Goal: Task Accomplishment & Management: Manage account settings

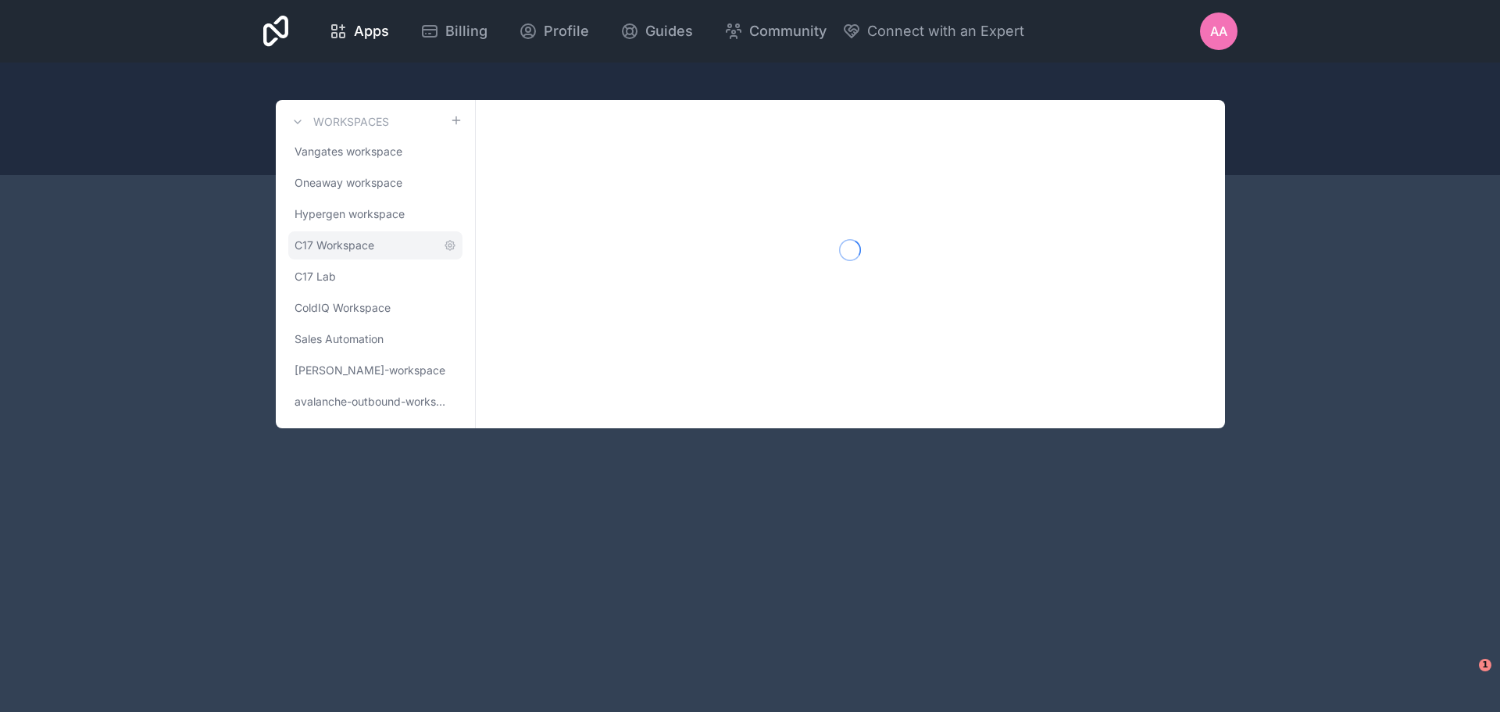
click at [346, 244] on span "C17 Workspace" at bounding box center [334, 245] width 80 height 16
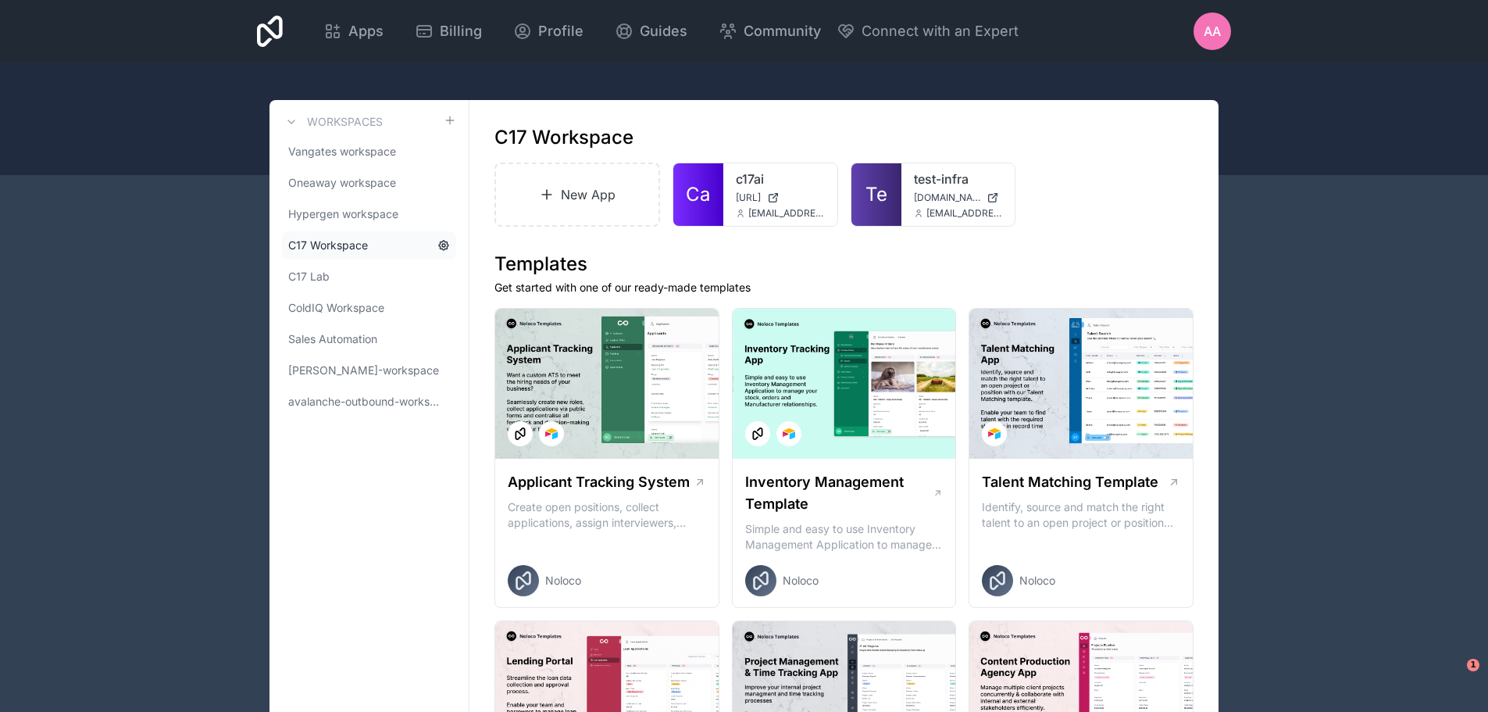
click at [444, 246] on icon at bounding box center [443, 245] width 3 height 3
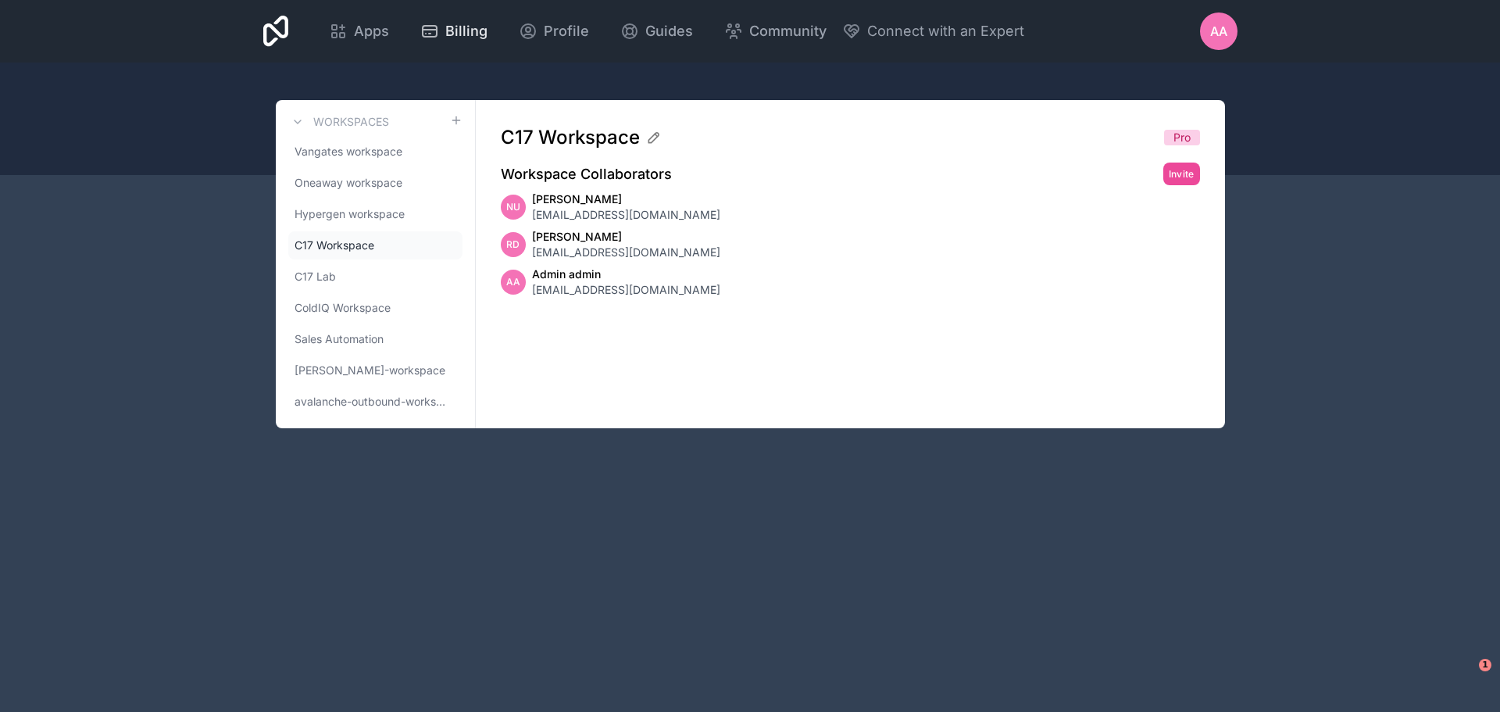
click at [452, 33] on span "Billing" at bounding box center [466, 31] width 42 height 22
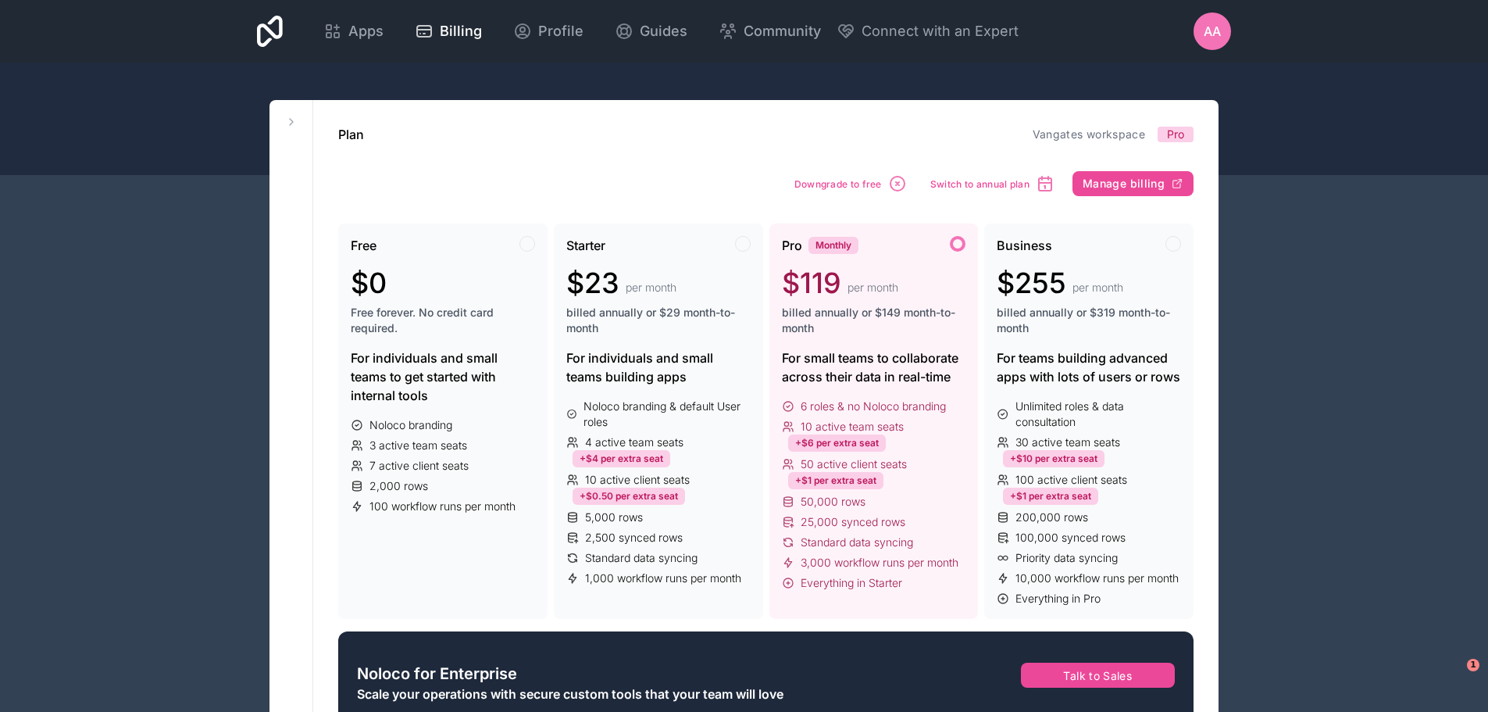
click at [1222, 22] on div "Aa" at bounding box center [1211, 30] width 37 height 37
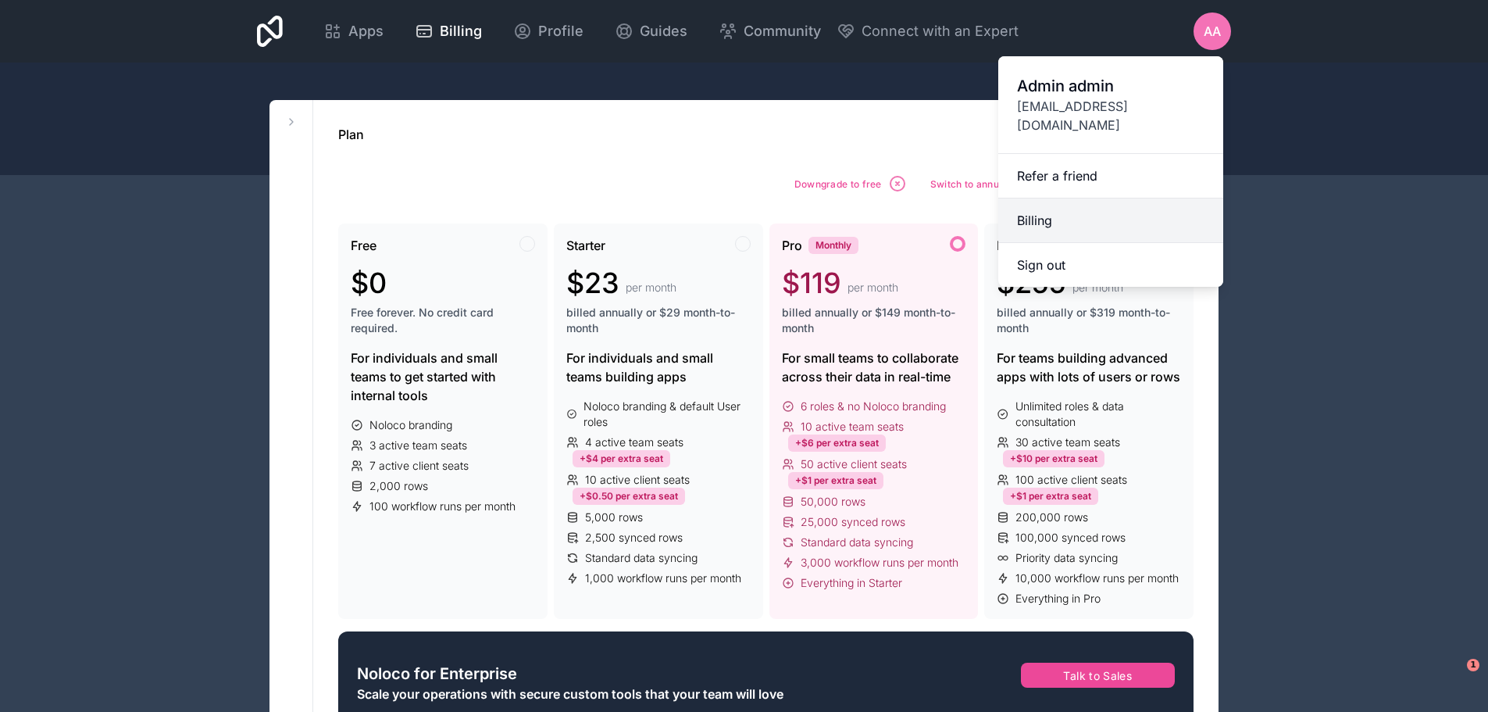
click at [1087, 212] on link "Billing" at bounding box center [1110, 220] width 225 height 45
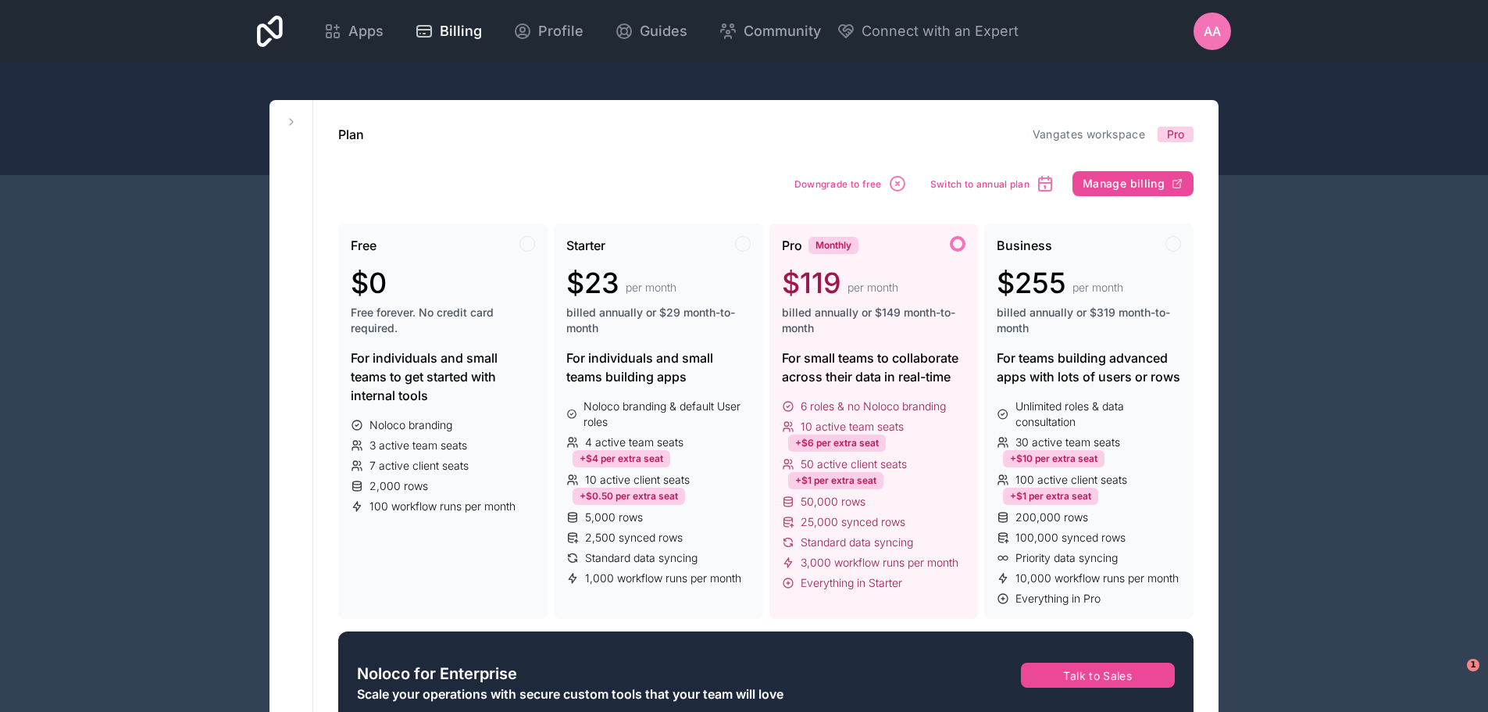
click at [295, 128] on button at bounding box center [291, 121] width 19 height 19
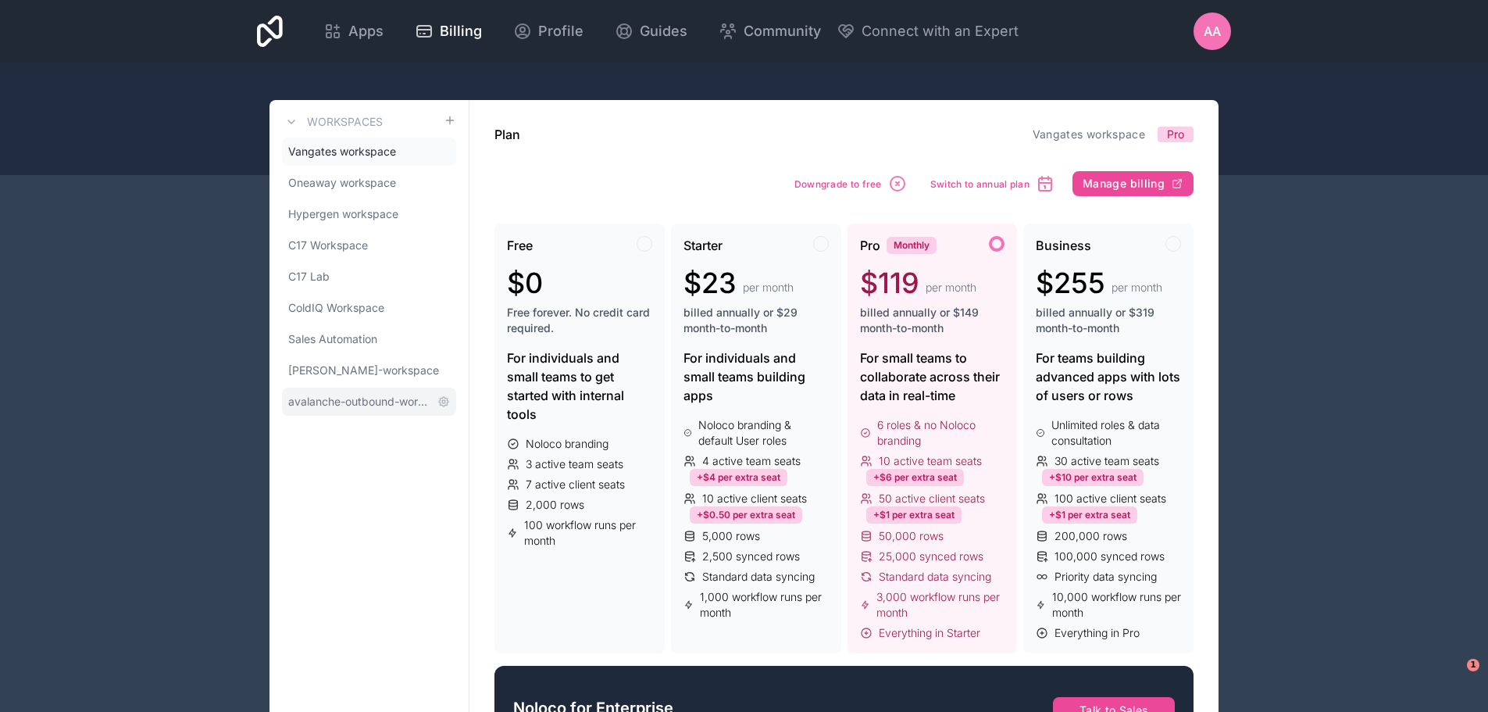
click at [338, 397] on span "avalanche-outbound-workspace" at bounding box center [359, 402] width 143 height 16
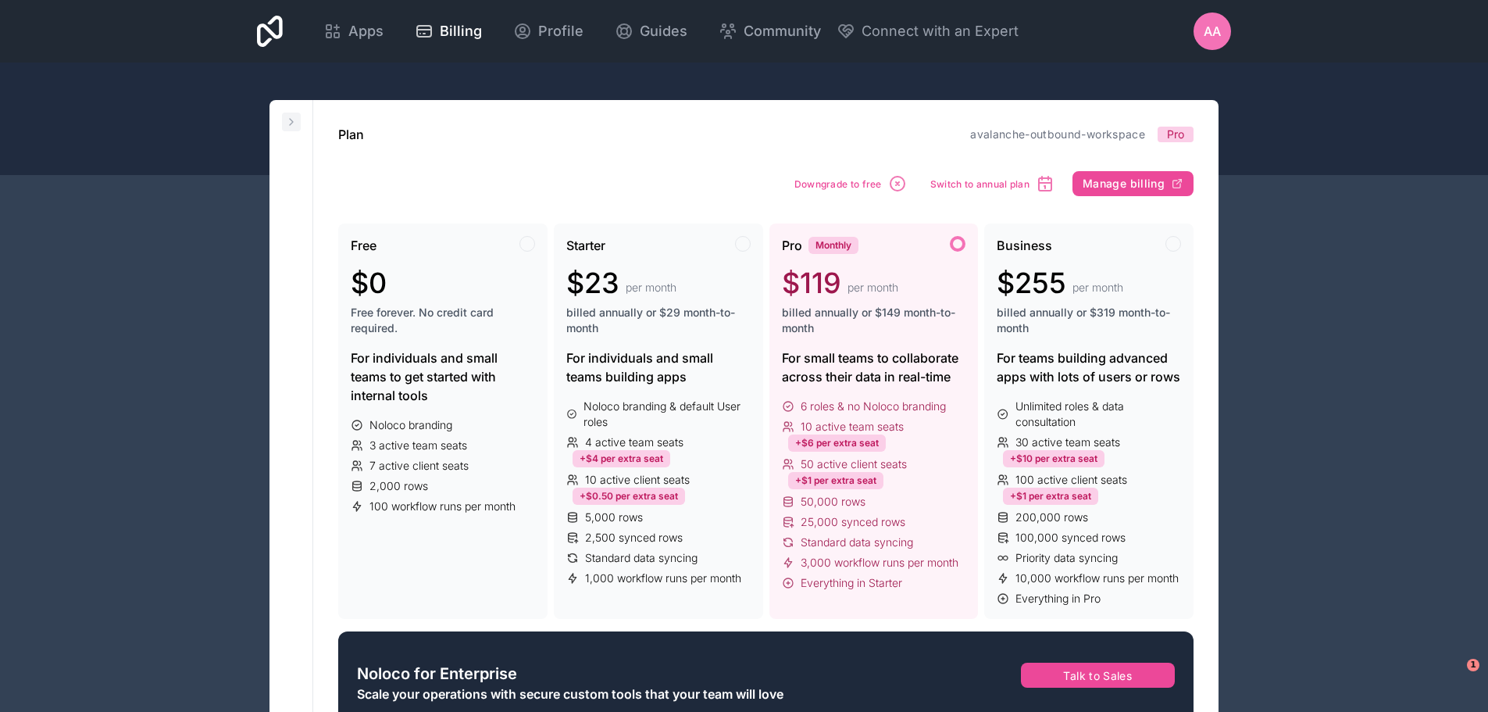
click at [293, 122] on icon at bounding box center [291, 122] width 3 height 6
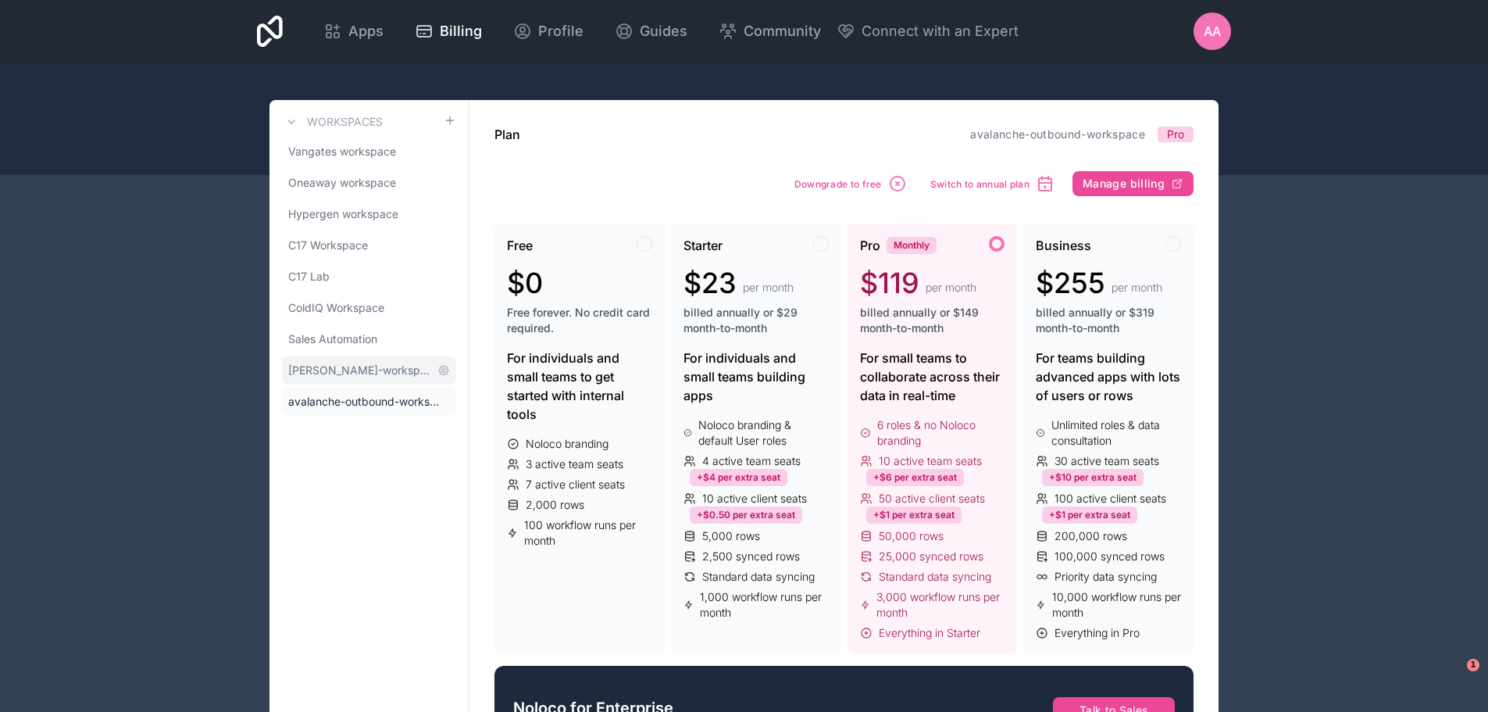
click at [332, 376] on span "[PERSON_NAME]-workspace" at bounding box center [359, 370] width 143 height 16
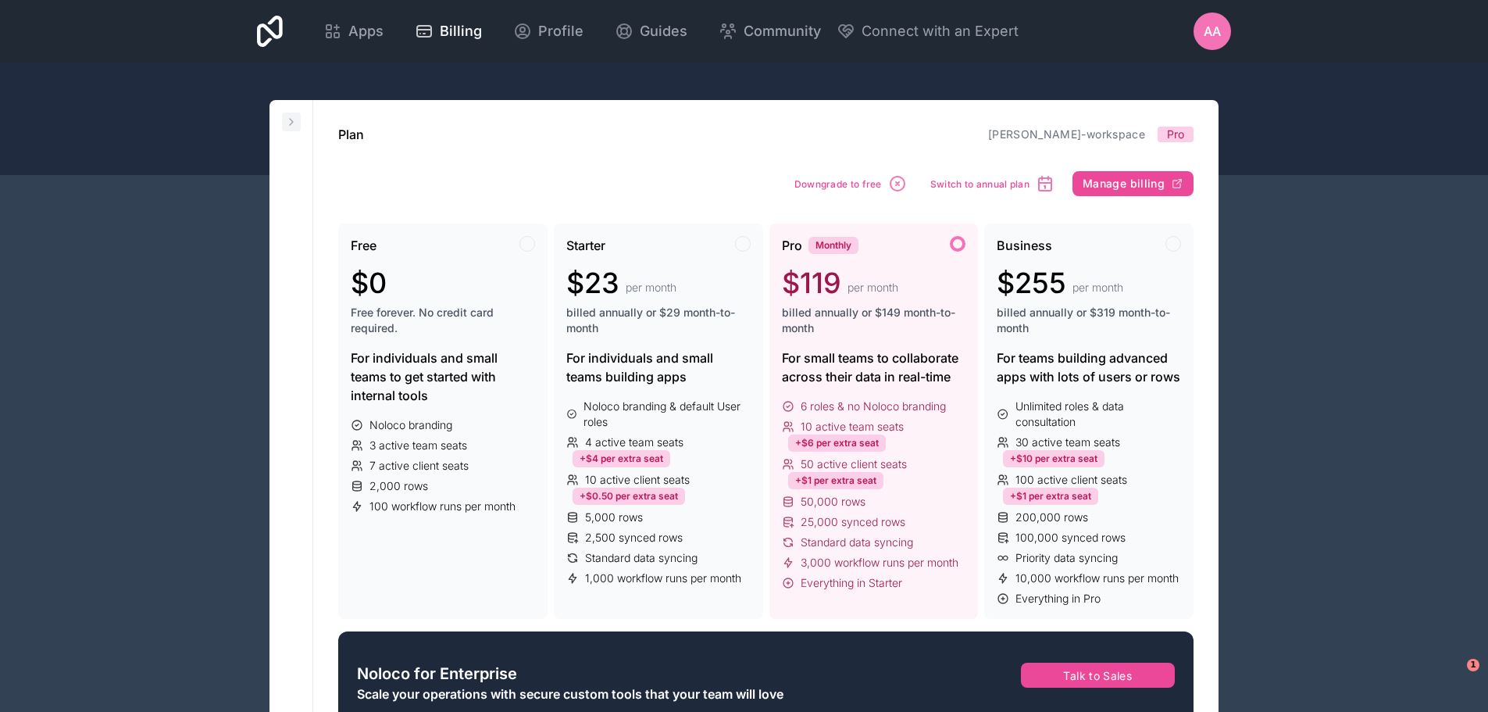
click at [297, 126] on icon at bounding box center [291, 122] width 12 height 12
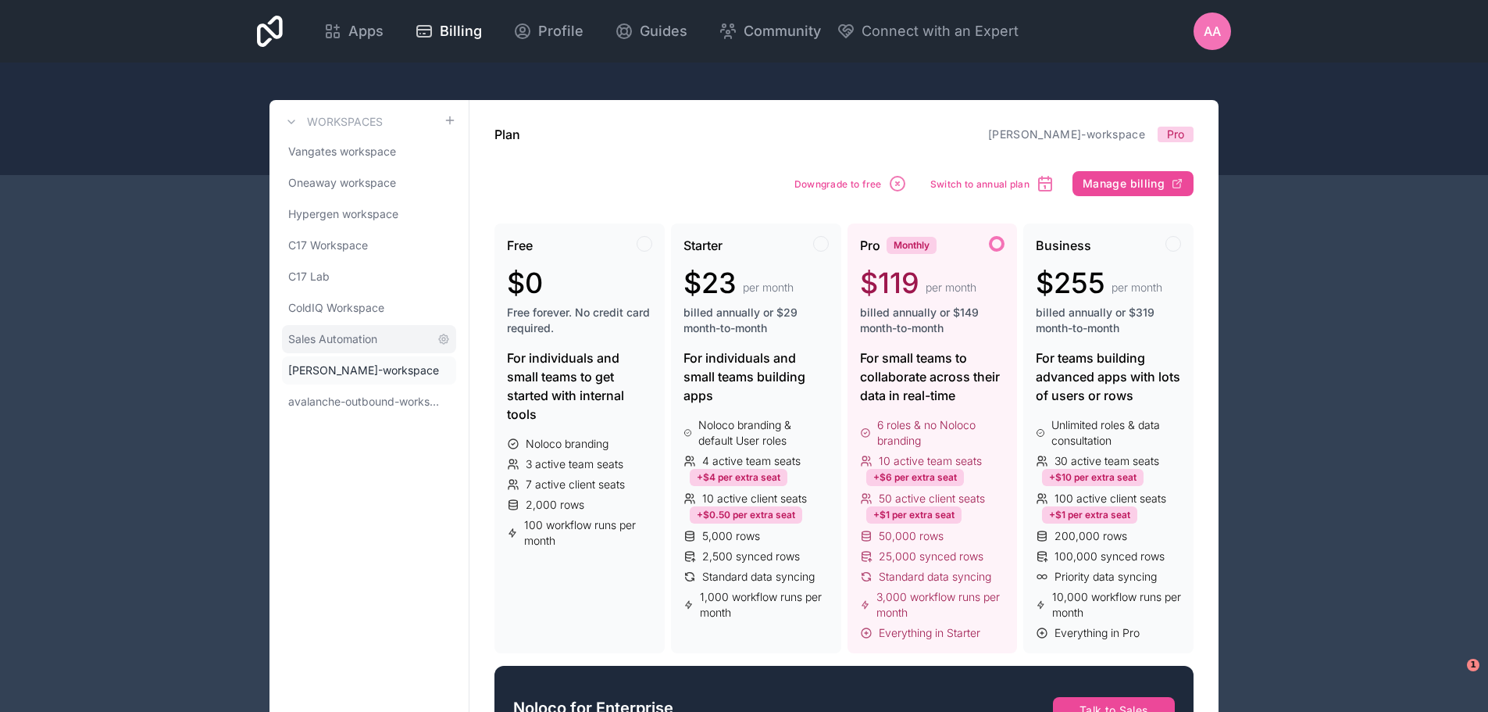
click at [373, 344] on span "Sales Automation" at bounding box center [332, 339] width 89 height 16
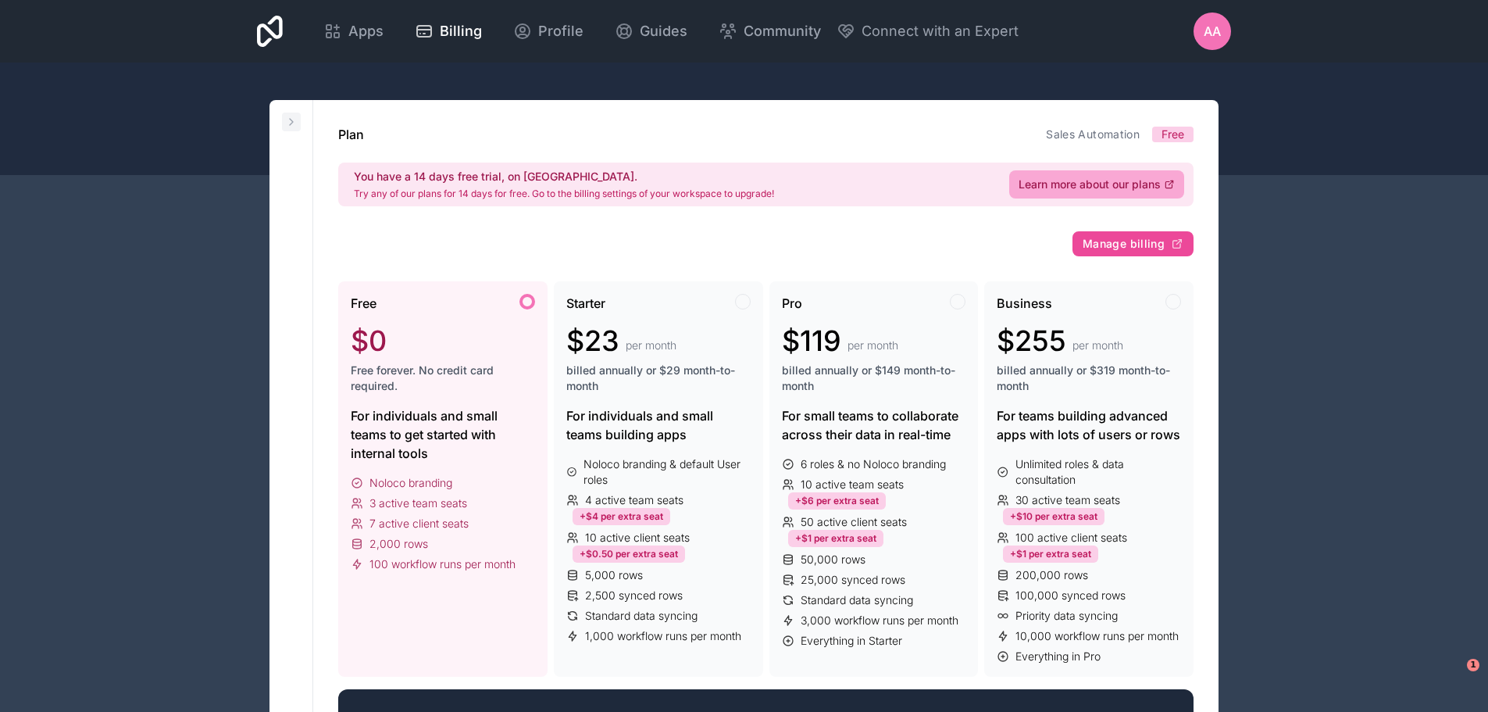
click at [296, 122] on icon at bounding box center [291, 122] width 12 height 12
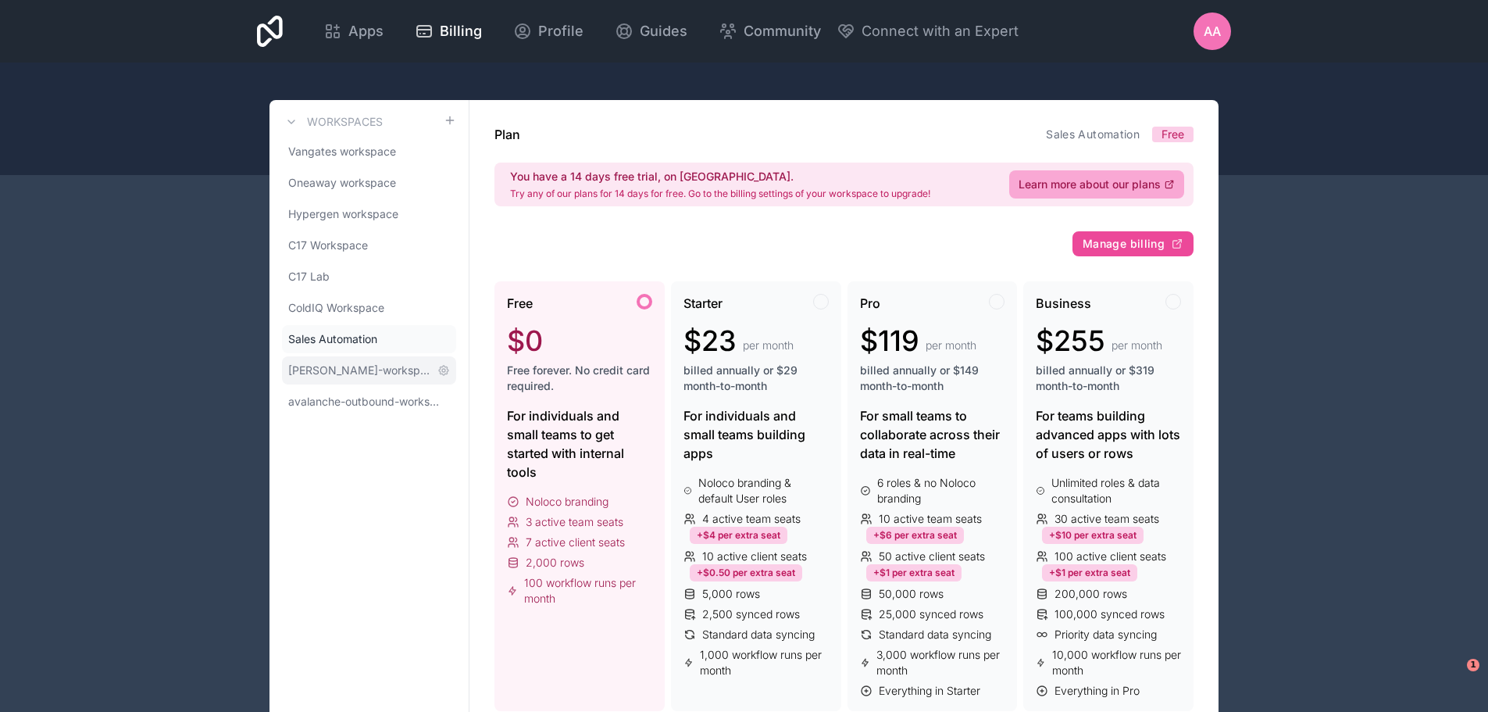
click at [348, 362] on span "[PERSON_NAME]-workspace" at bounding box center [359, 370] width 143 height 16
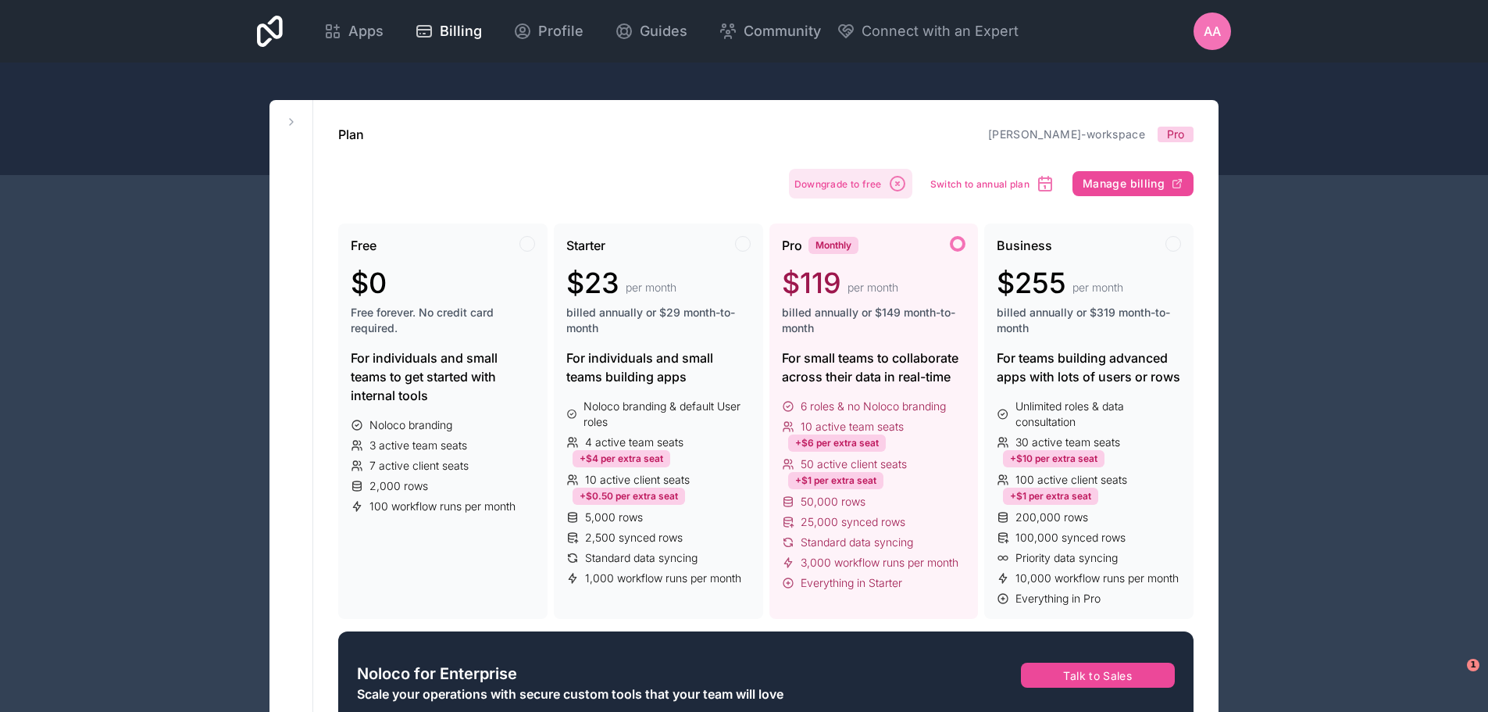
click at [895, 184] on icon "button" at bounding box center [897, 183] width 19 height 19
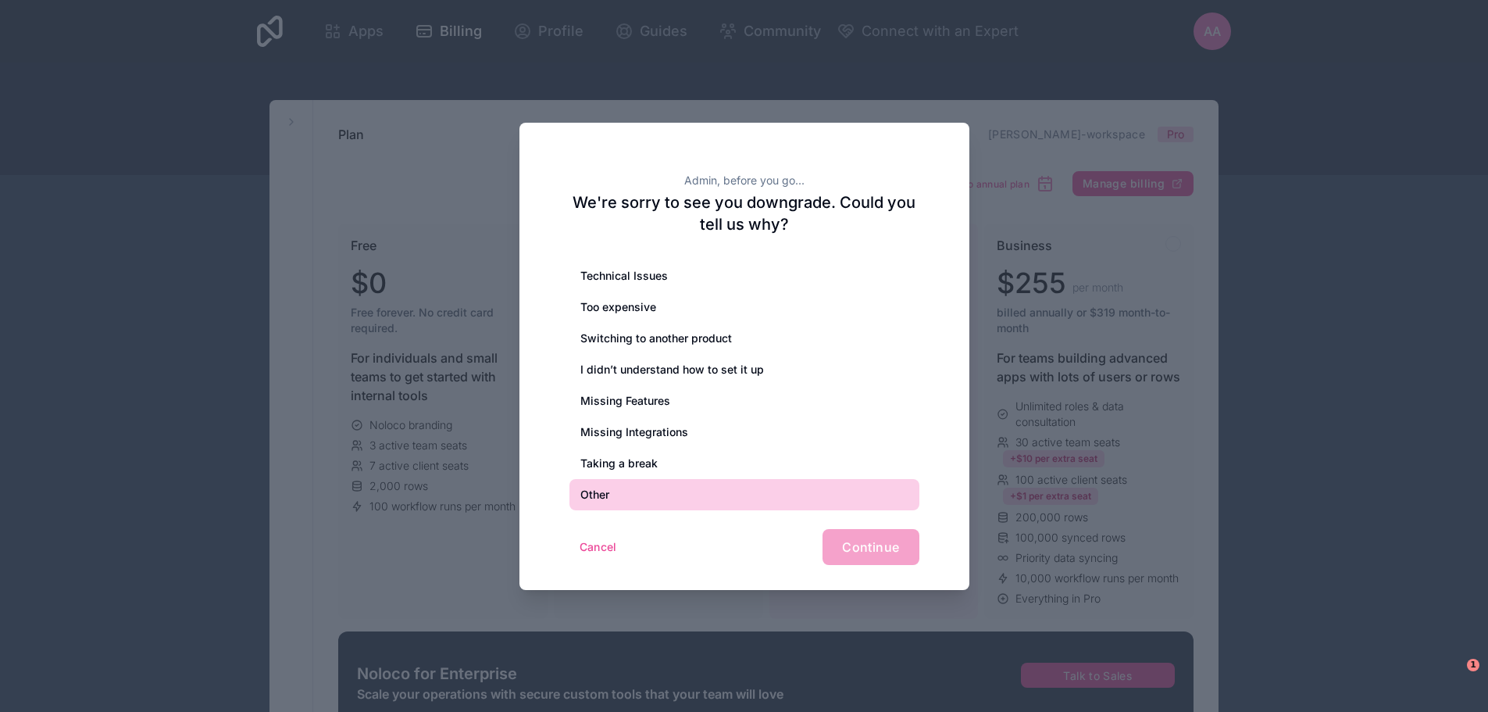
click at [720, 487] on div "Other" at bounding box center [744, 494] width 350 height 31
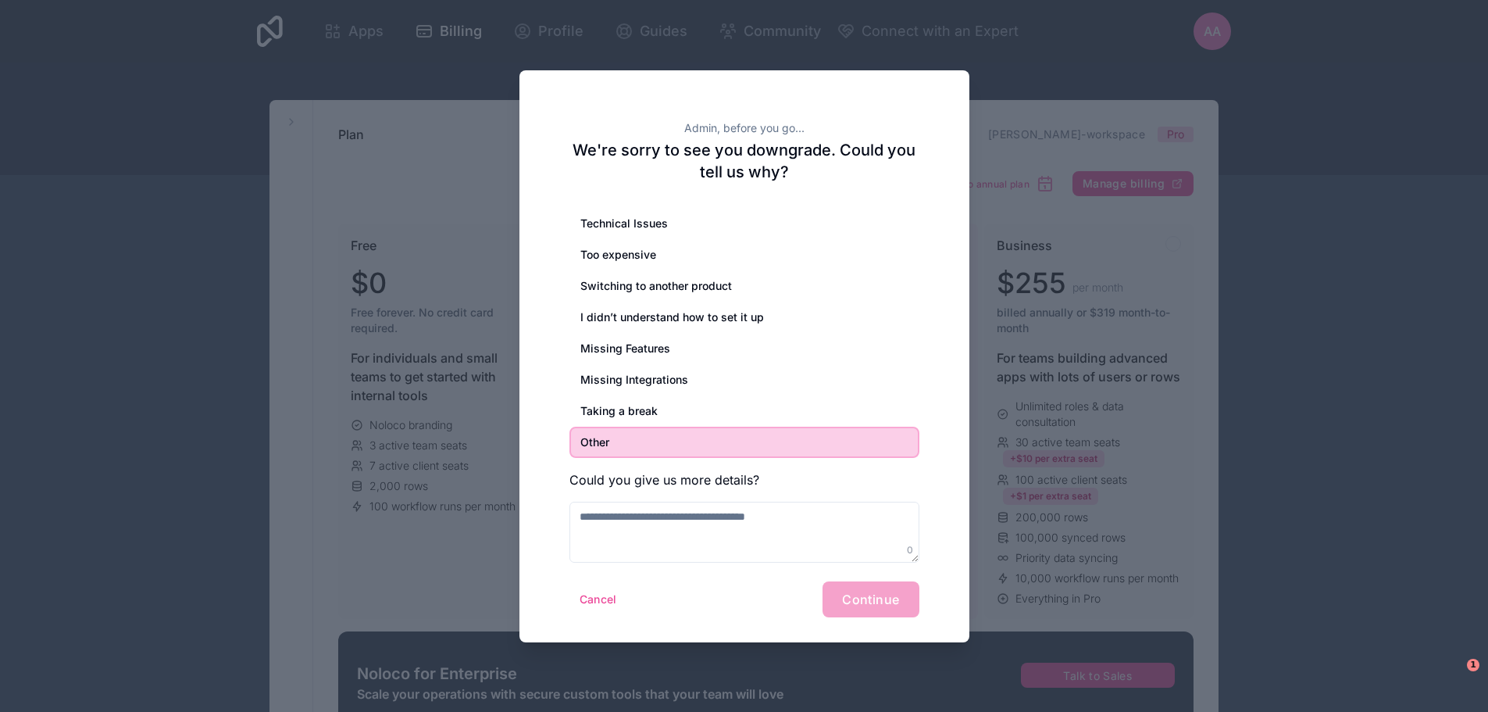
click at [877, 583] on div "Cancel Continue" at bounding box center [744, 599] width 350 height 36
click at [797, 533] on textarea at bounding box center [744, 531] width 350 height 61
click at [874, 598] on div "Cancel Continue" at bounding box center [744, 599] width 350 height 36
click at [792, 519] on textarea "*" at bounding box center [744, 531] width 350 height 61
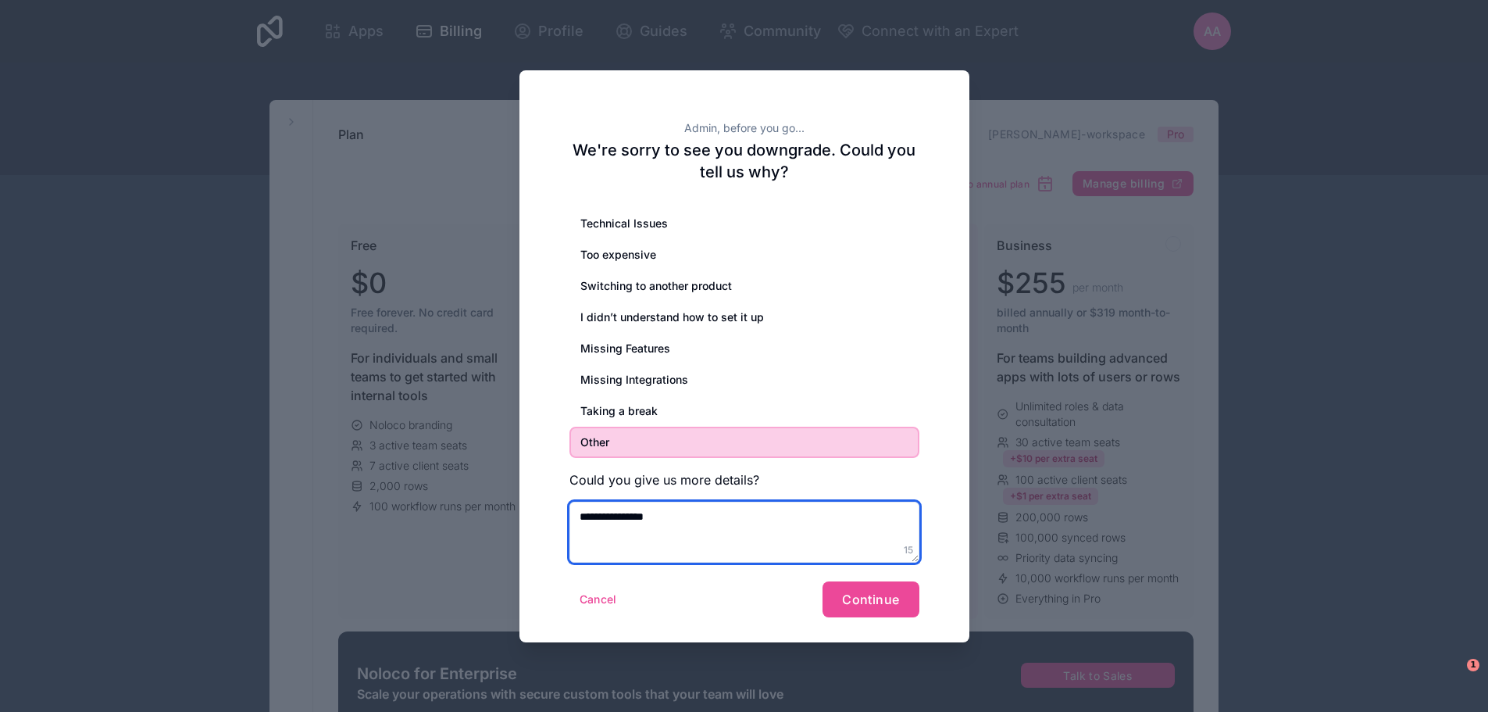
type textarea "**********"
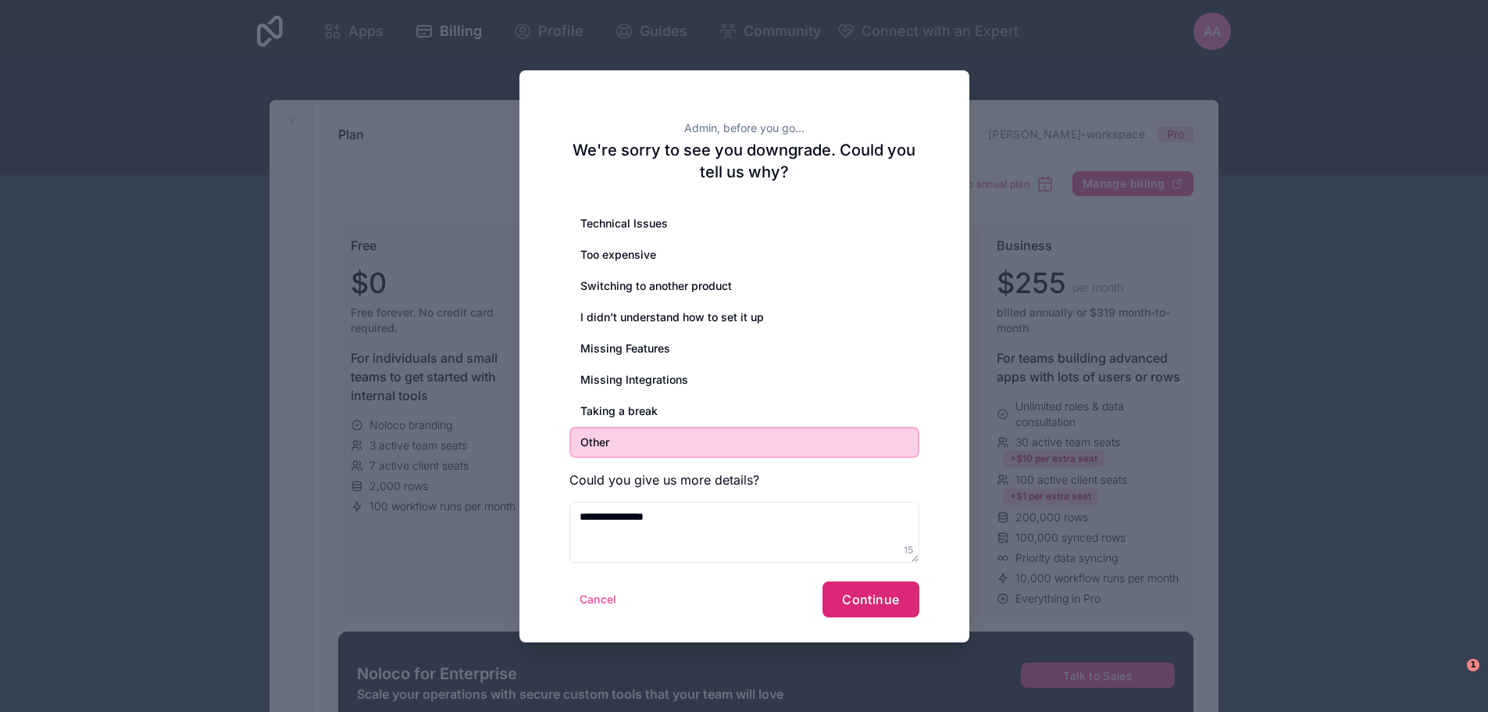
click at [883, 593] on span "Continue" at bounding box center [870, 599] width 57 height 16
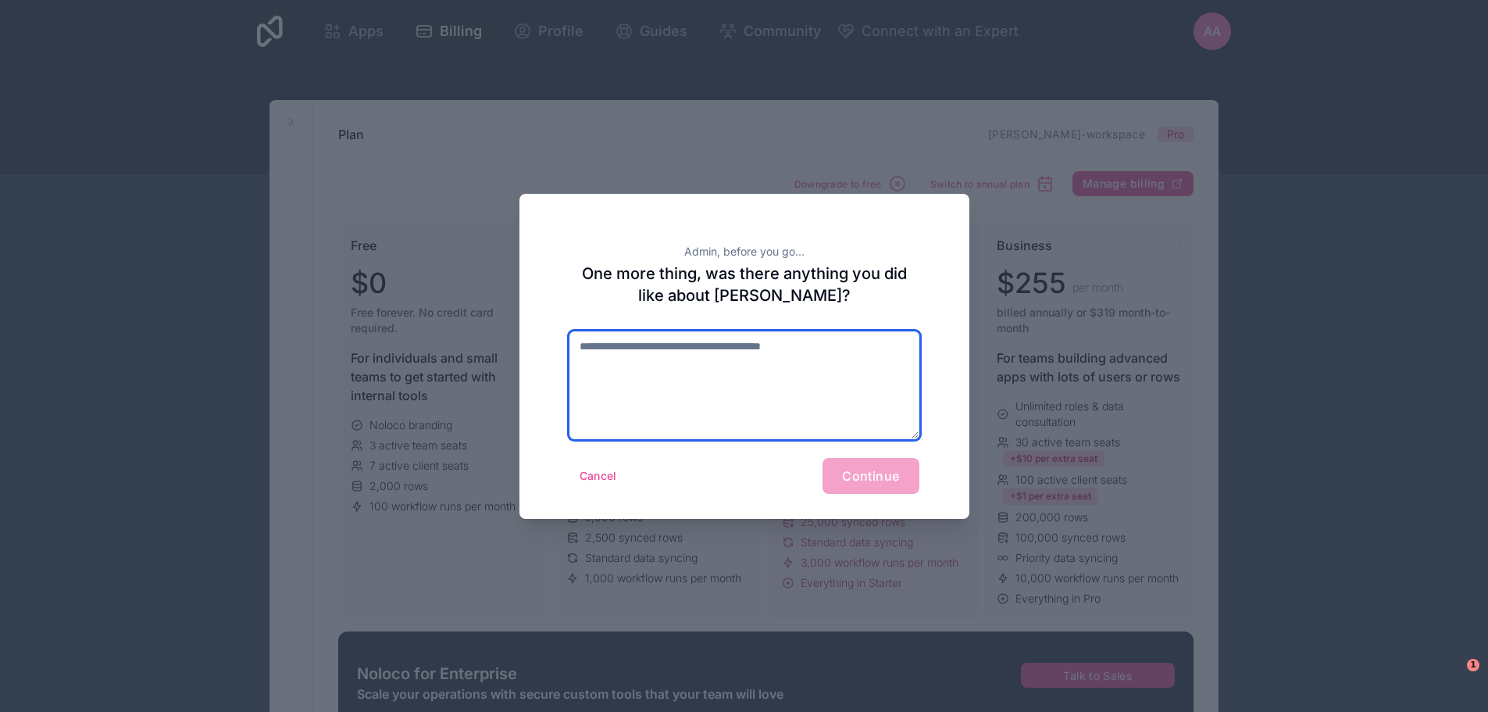
click at [764, 404] on textarea at bounding box center [744, 385] width 350 height 108
type textarea "**********"
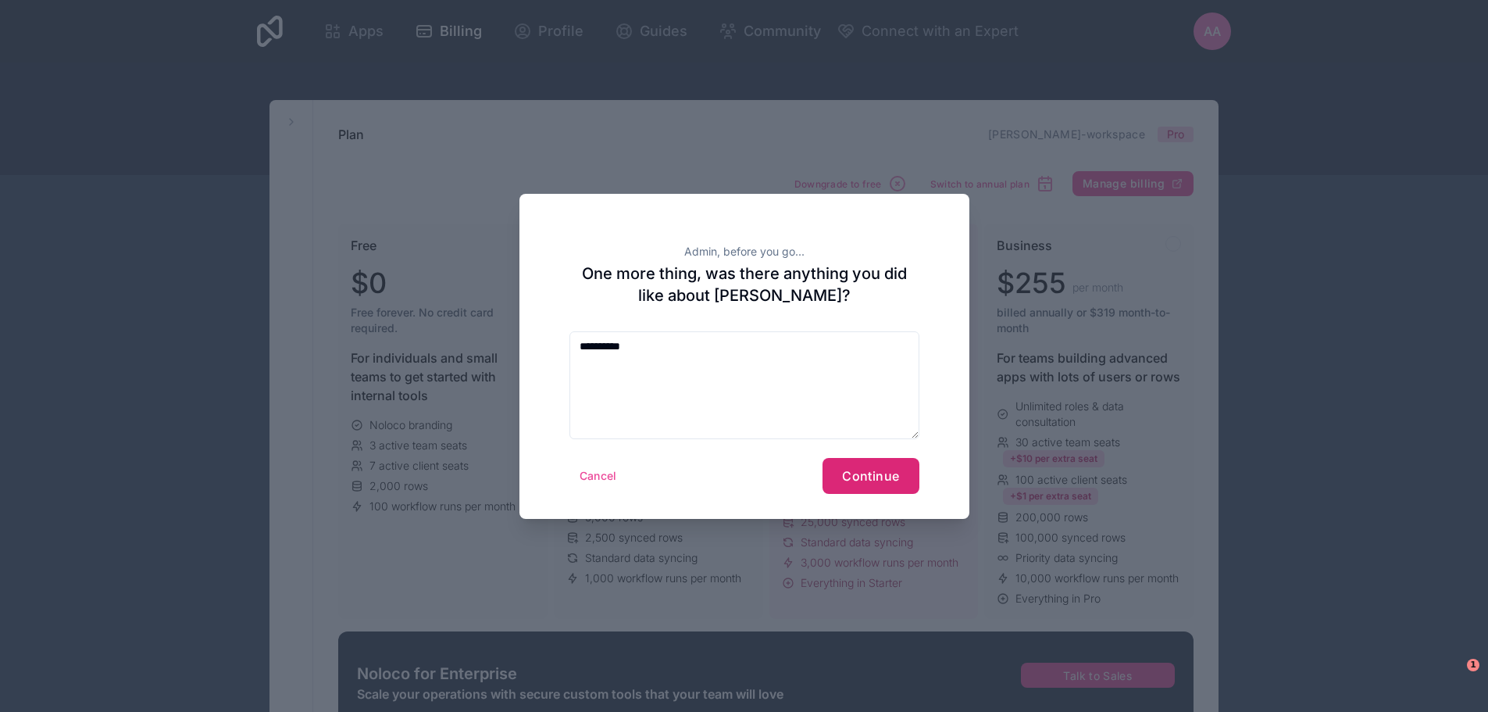
click at [883, 476] on span "Continue" at bounding box center [870, 476] width 57 height 16
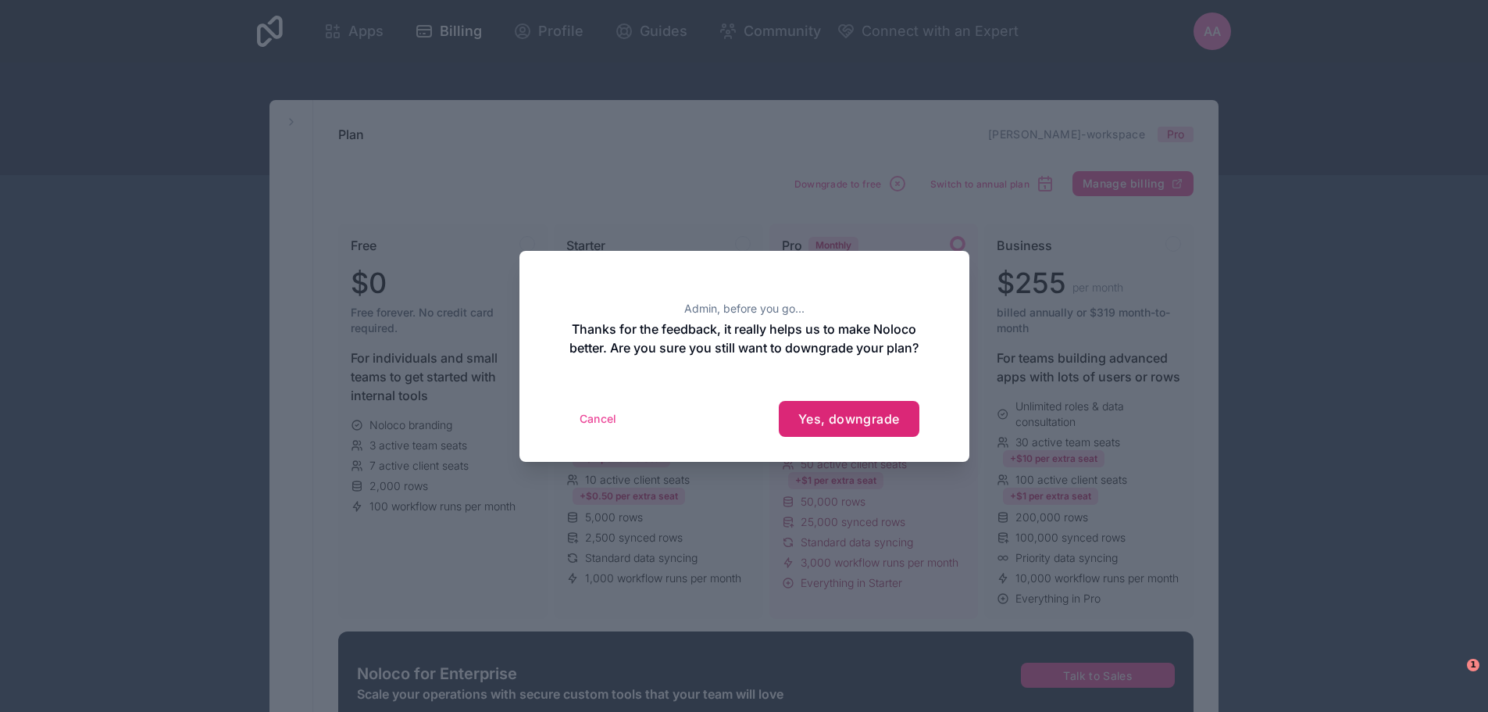
click at [860, 426] on span "Yes, downgrade" at bounding box center [849, 419] width 102 height 16
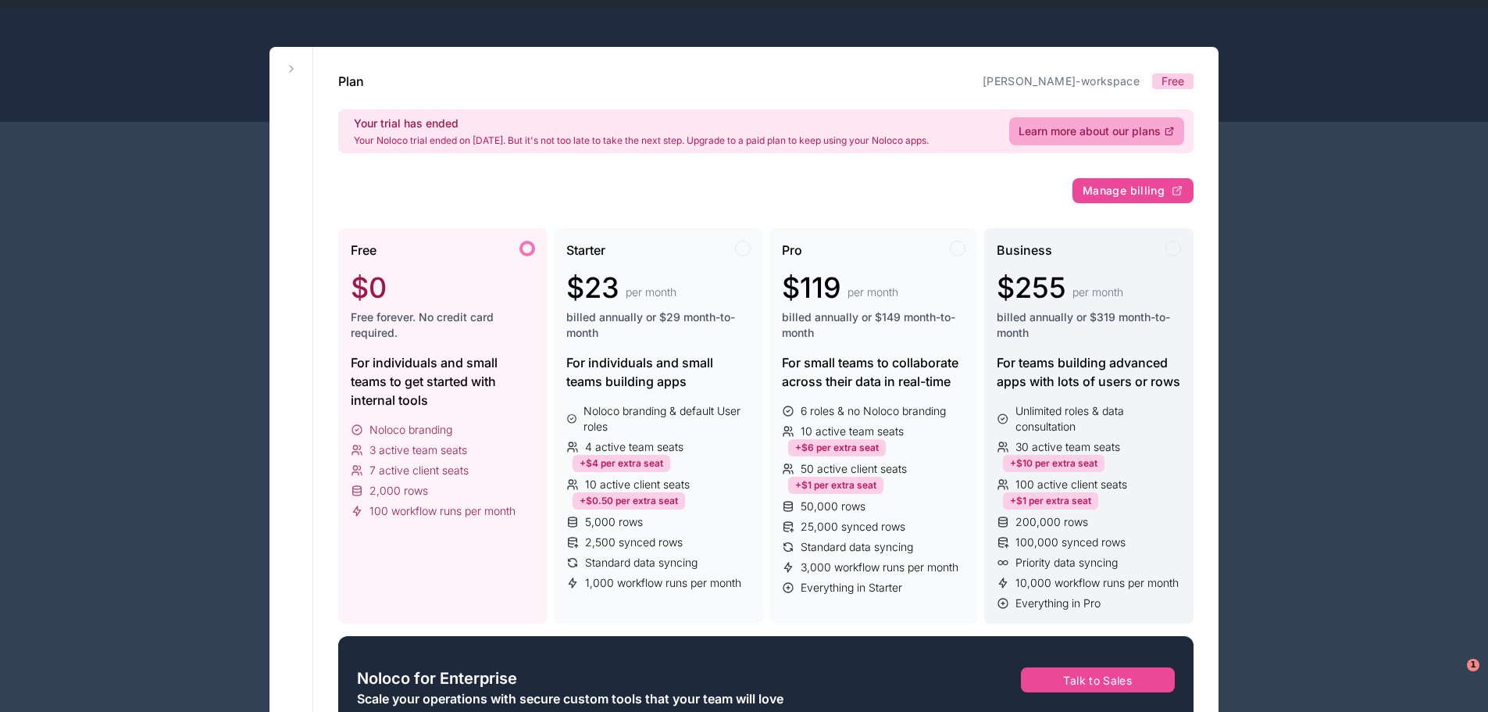
scroll to position [78, 0]
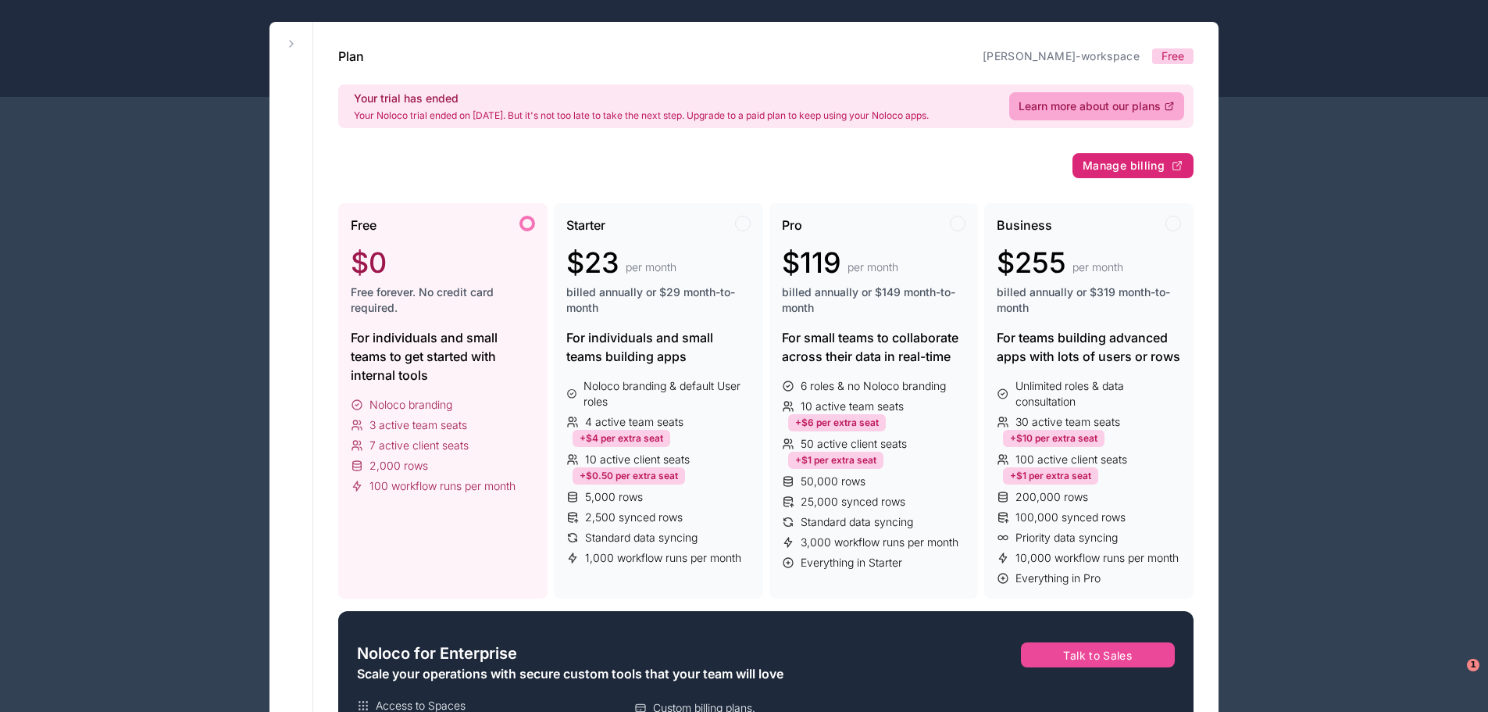
click at [1144, 163] on span "Manage billing" at bounding box center [1124, 166] width 82 height 14
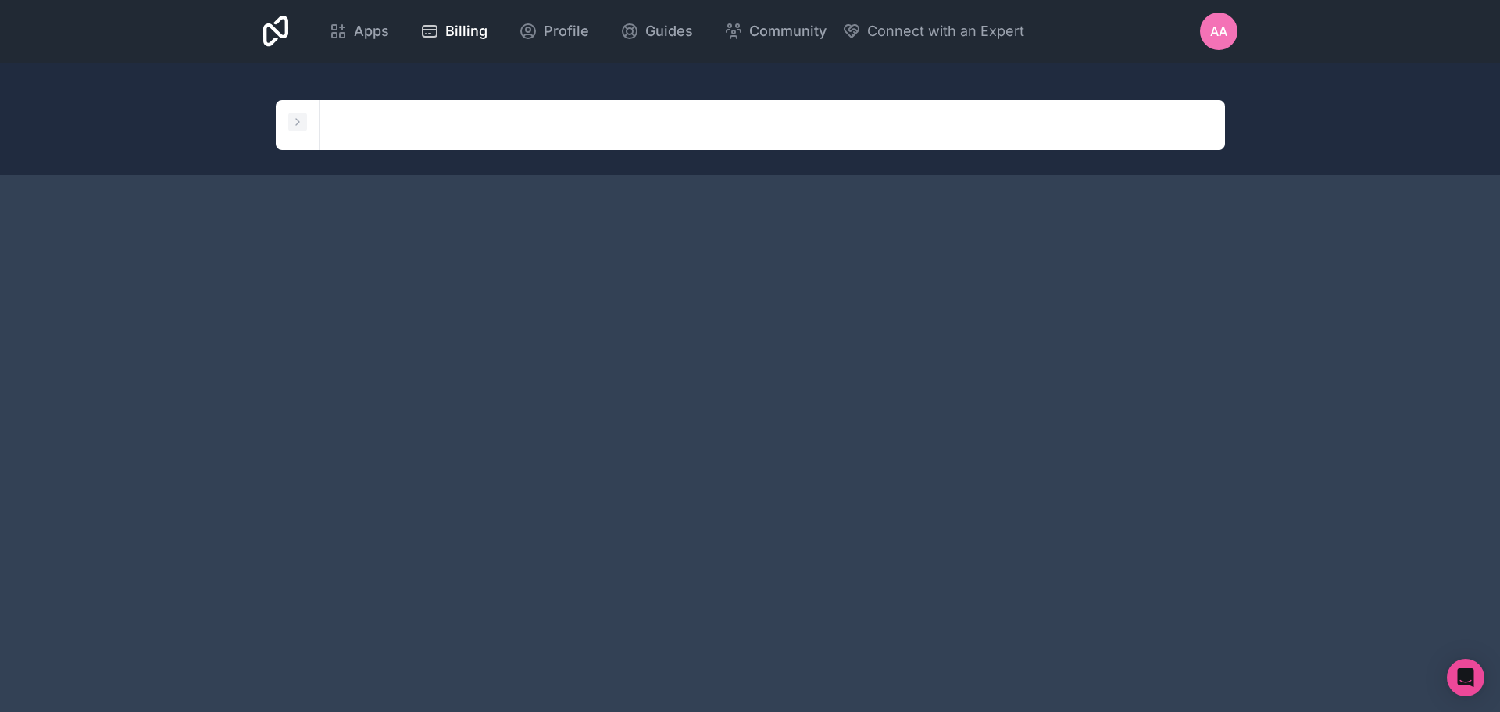
click at [296, 121] on icon at bounding box center [297, 122] width 12 height 12
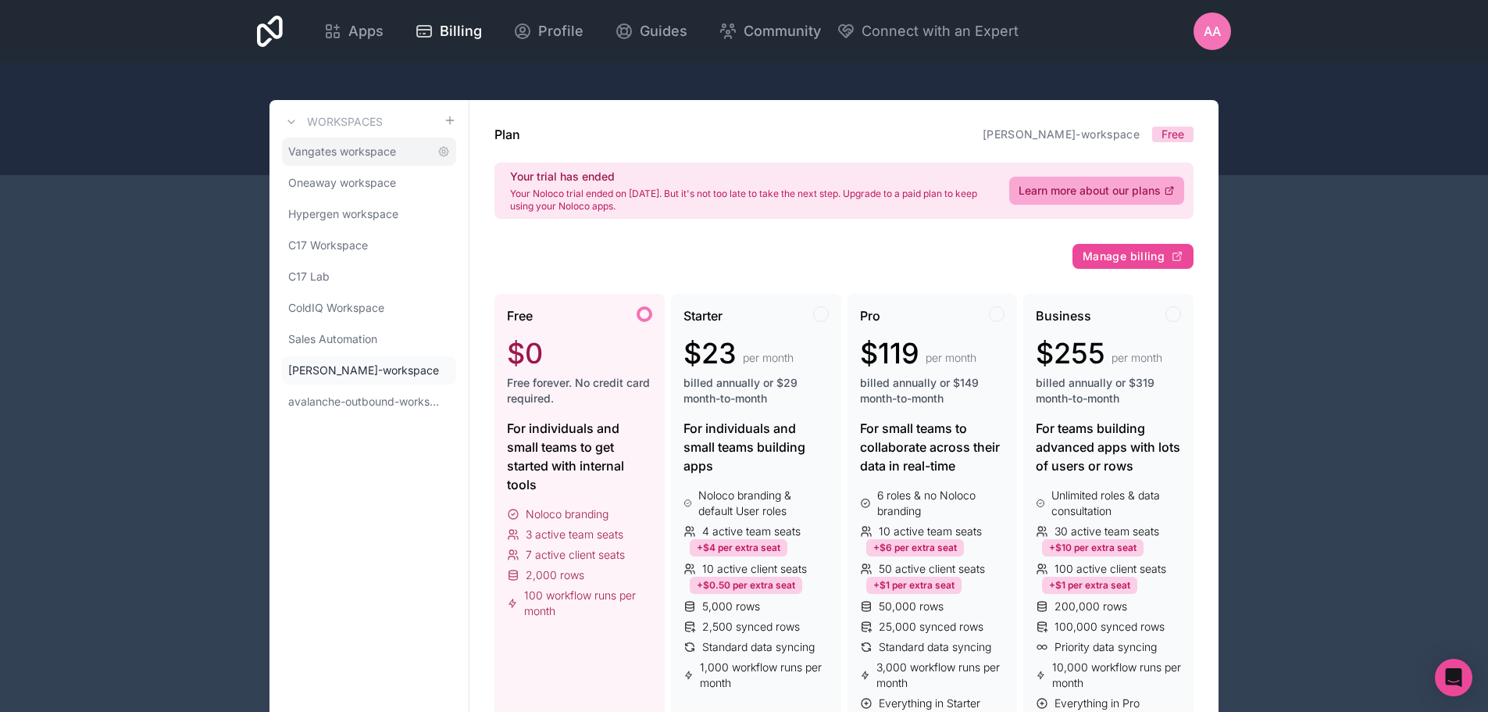
click at [362, 157] on span "Vangates workspace" at bounding box center [342, 152] width 108 height 16
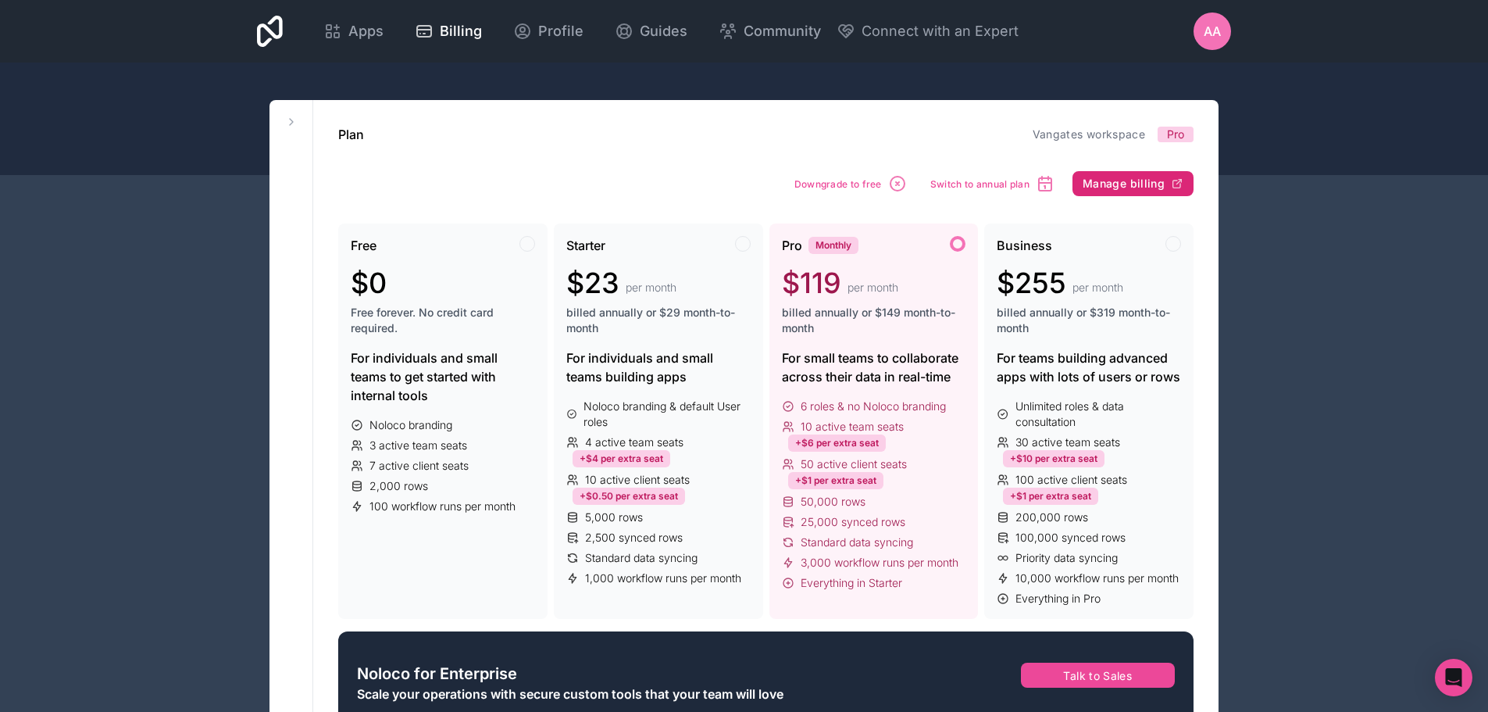
click at [1122, 184] on span "Manage billing" at bounding box center [1124, 184] width 82 height 14
click at [295, 114] on button at bounding box center [291, 121] width 19 height 19
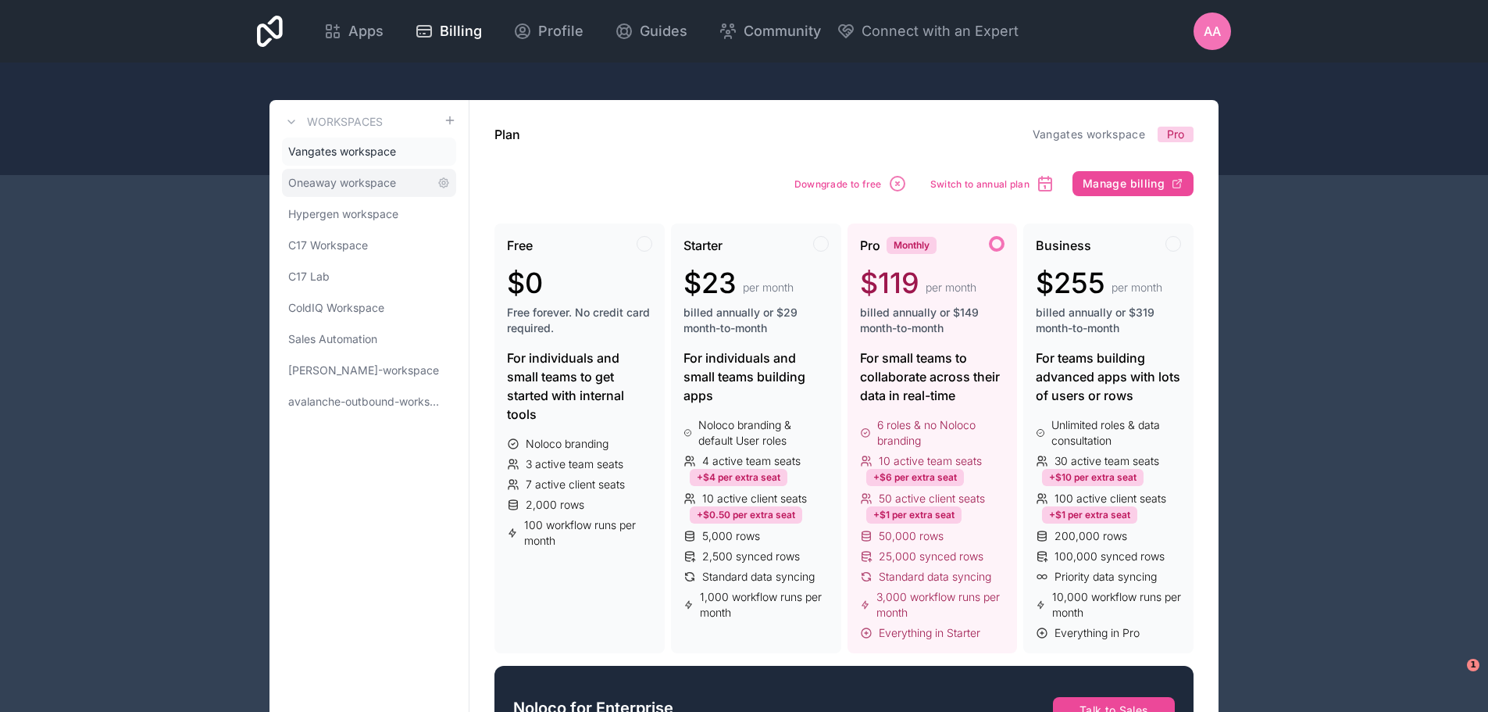
click at [360, 182] on span "Oneaway workspace" at bounding box center [342, 183] width 108 height 16
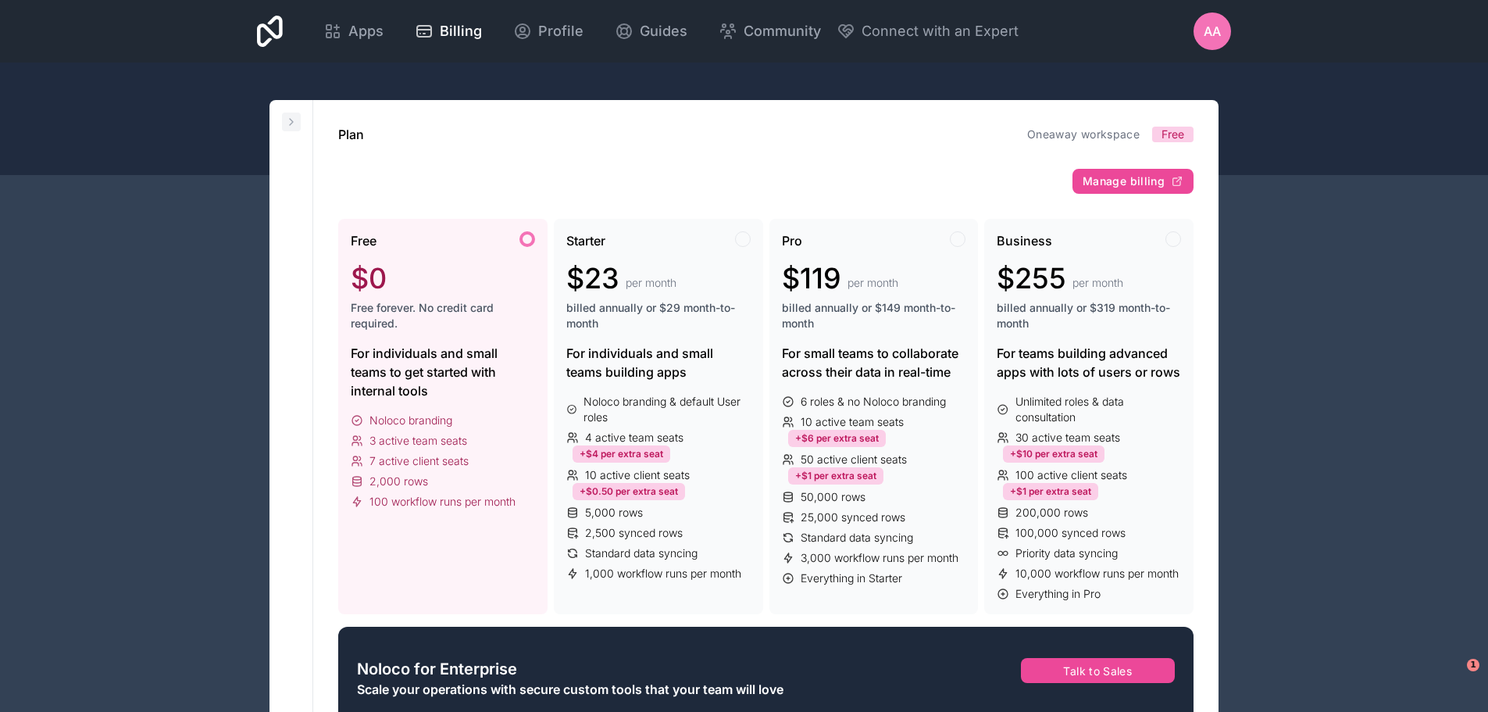
click at [284, 117] on button at bounding box center [291, 121] width 19 height 19
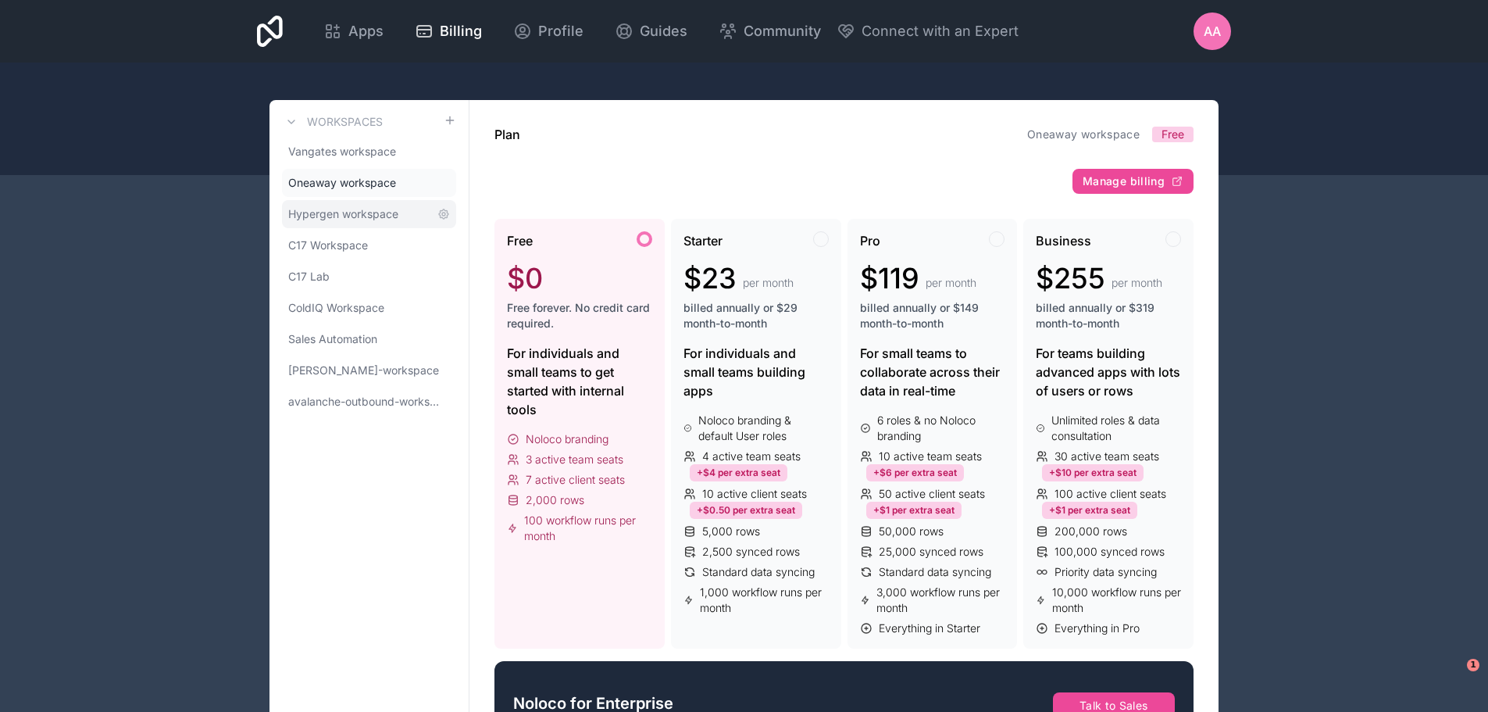
click at [332, 215] on span "Hypergen workspace" at bounding box center [343, 214] width 110 height 16
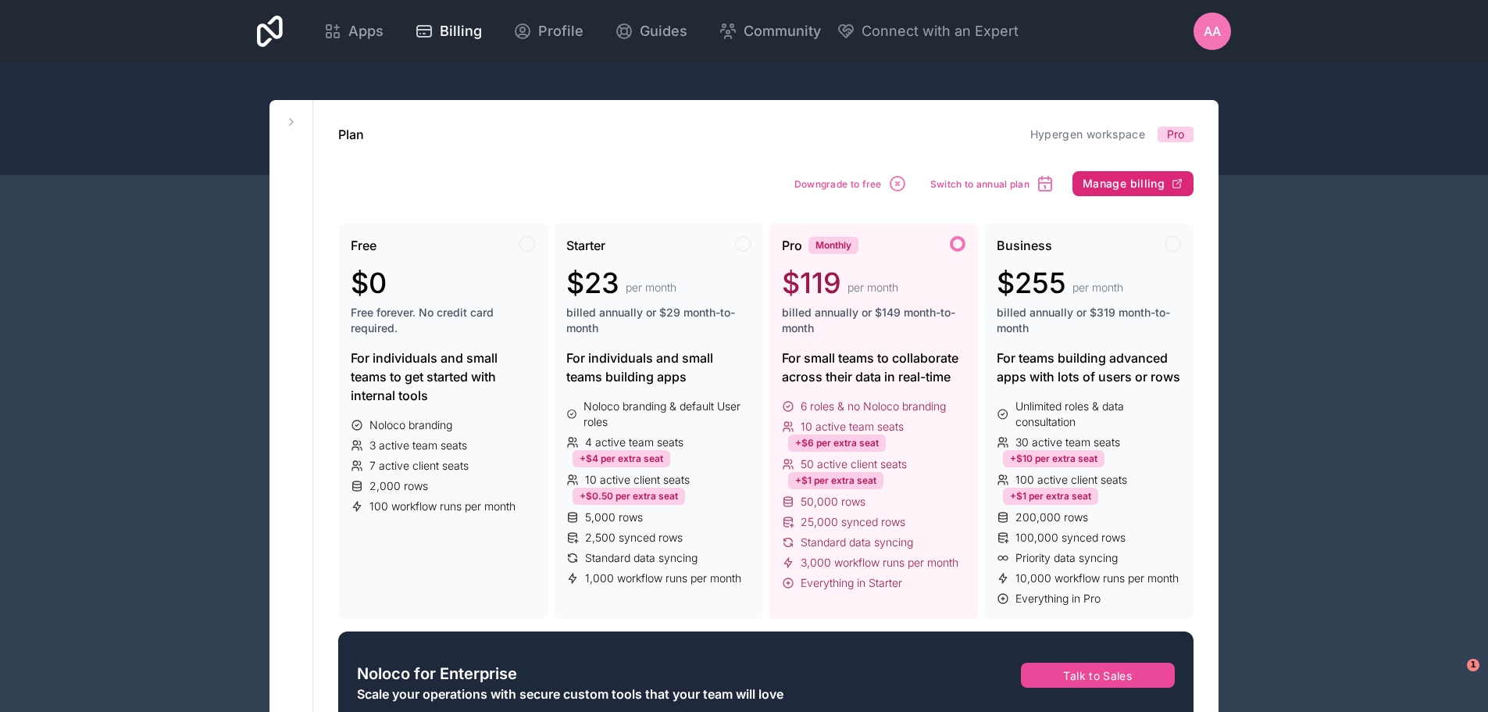
click at [1116, 180] on span "Manage billing" at bounding box center [1124, 184] width 82 height 14
